Goal: Find contact information: Find contact information

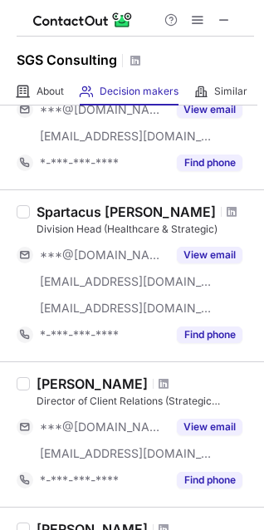
scroll to position [1348, 0]
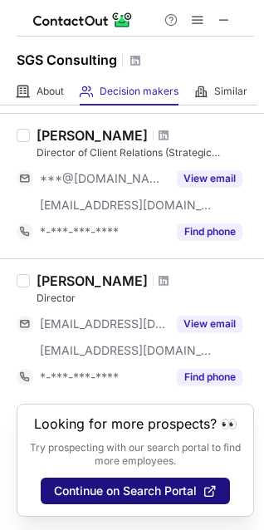
click at [106, 491] on span "Continue on Search Portal" at bounding box center [125, 491] width 143 height 13
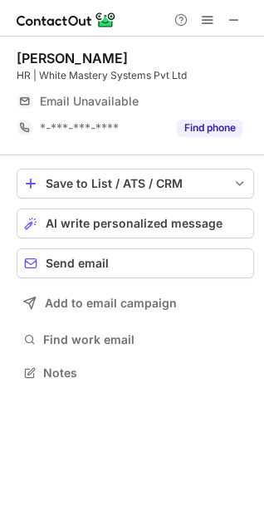
scroll to position [7, 7]
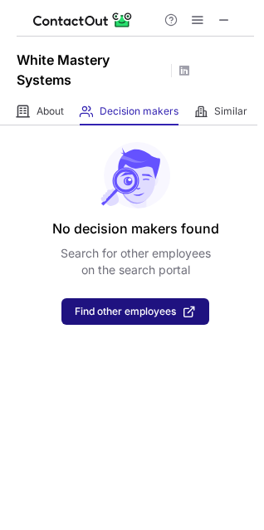
click at [72, 304] on button "Find other employees" at bounding box center [136, 311] width 148 height 27
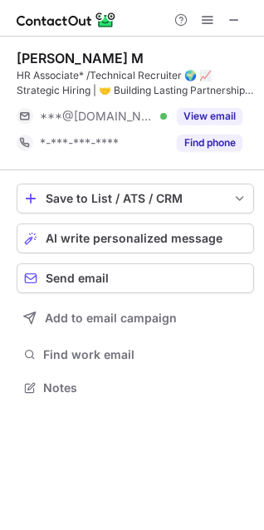
scroll to position [376, 264]
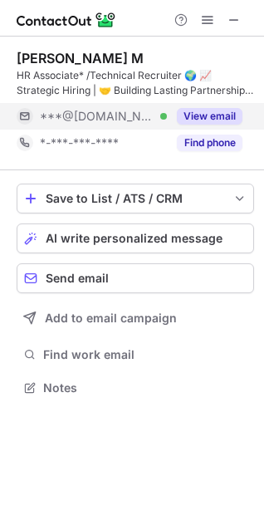
click at [212, 115] on button "View email" at bounding box center [210, 116] width 66 height 17
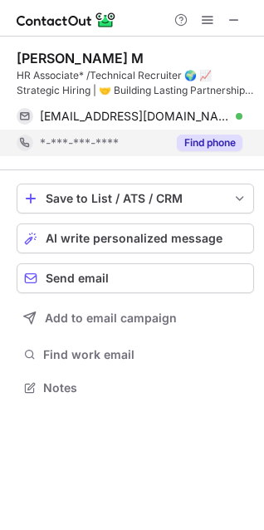
click at [209, 143] on button "Find phone" at bounding box center [210, 143] width 66 height 17
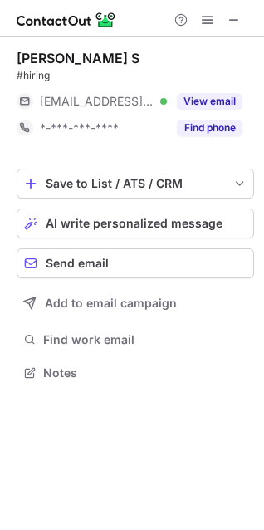
scroll to position [7, 7]
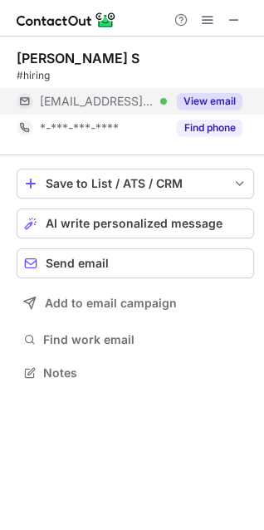
click at [216, 96] on button "View email" at bounding box center [210, 101] width 66 height 17
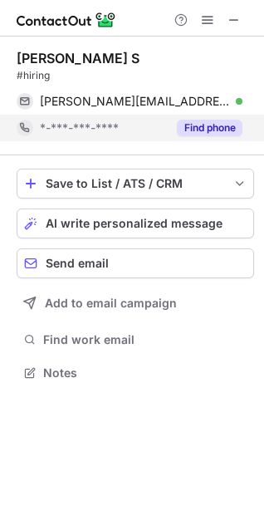
click at [213, 131] on button "Find phone" at bounding box center [210, 128] width 66 height 17
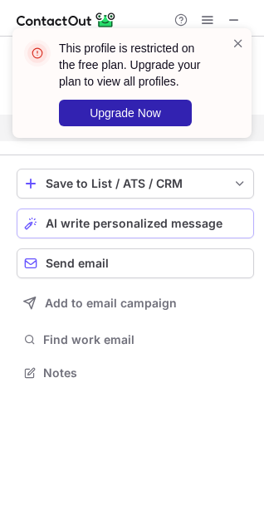
scroll to position [334, 264]
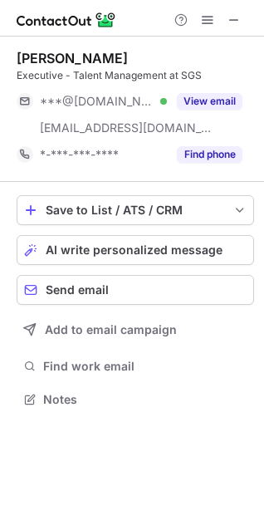
scroll to position [387, 264]
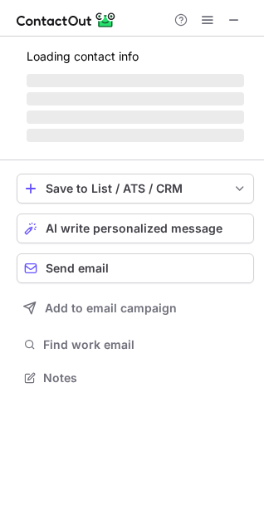
scroll to position [366, 264]
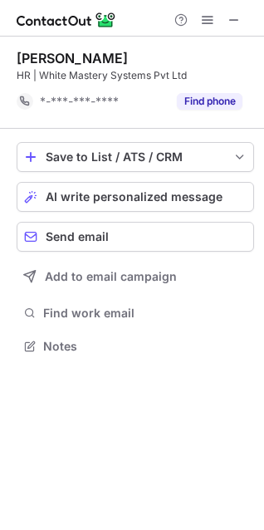
scroll to position [334, 264]
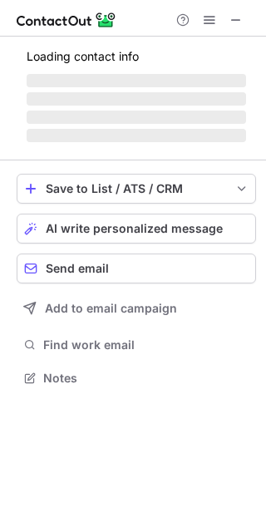
scroll to position [376, 266]
